Goal: Information Seeking & Learning: Find specific page/section

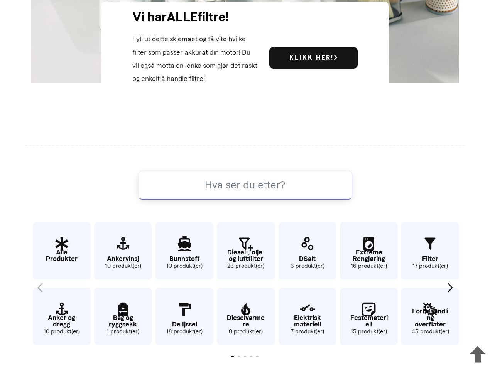
scroll to position [371, 0]
click at [245, 185] on input at bounding box center [245, 185] width 214 height 29
click at [477, 353] on icon at bounding box center [477, 355] width 25 height 30
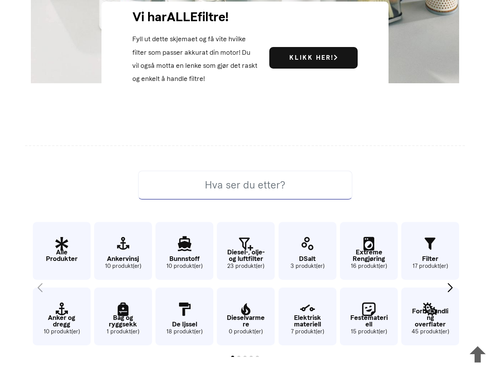
click at [449, 288] on div "Next slide" at bounding box center [449, 287] width 10 height 17
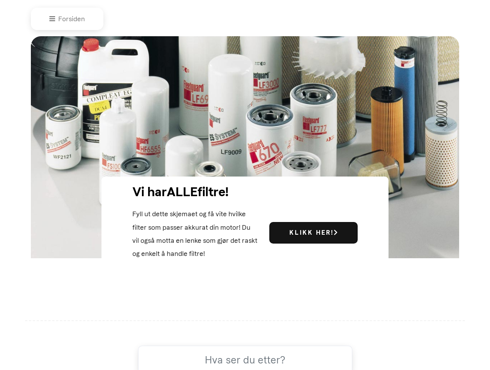
scroll to position [0, 0]
